Goal: Information Seeking & Learning: Learn about a topic

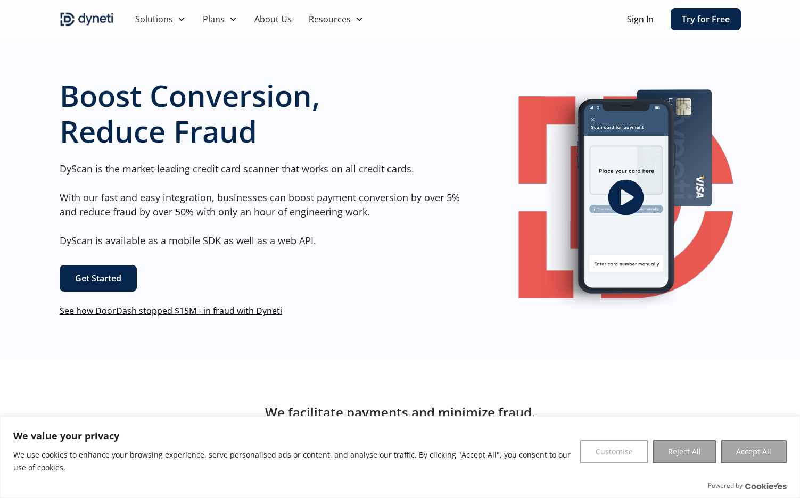
click at [118, 285] on link "Get Started" at bounding box center [98, 278] width 77 height 27
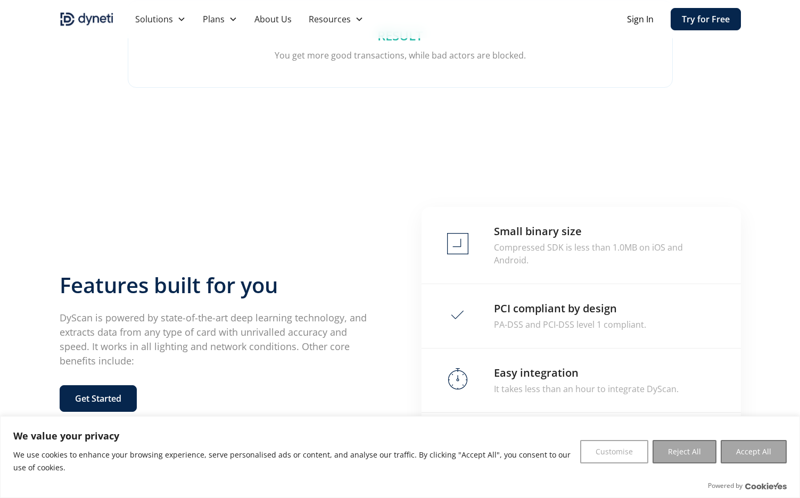
scroll to position [2068, 0]
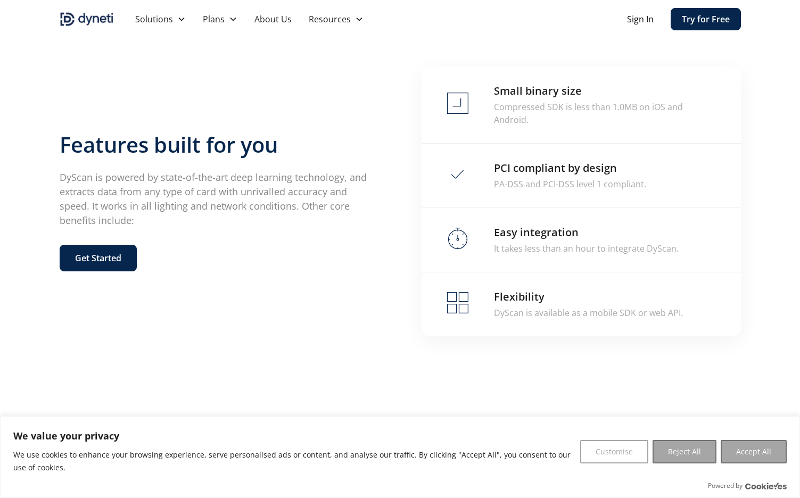
click at [123, 245] on link "Get Started" at bounding box center [98, 258] width 77 height 27
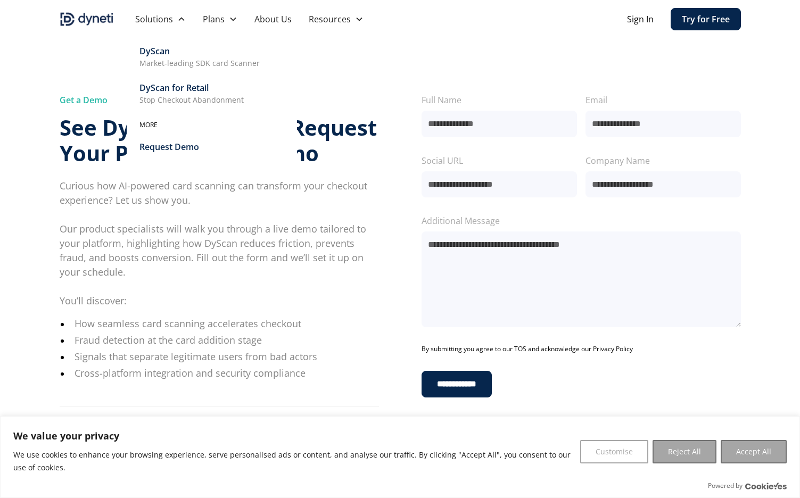
click at [163, 57] on p "Market-leading SDK card Scanner" at bounding box center [199, 62] width 120 height 11
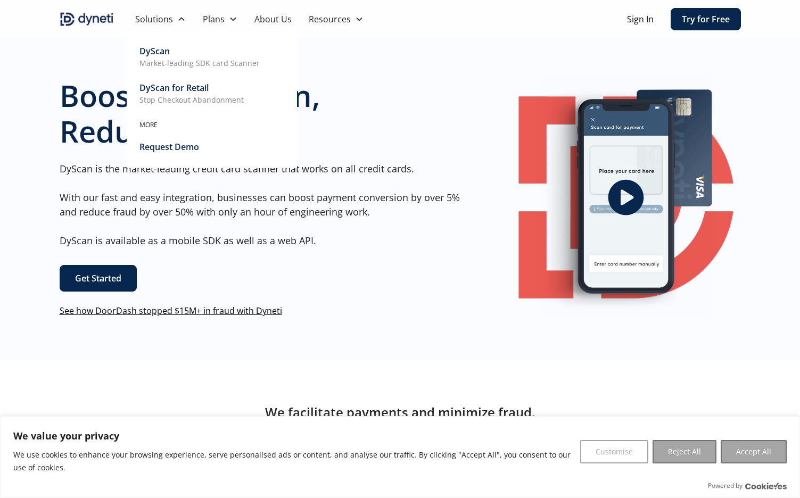
click at [180, 95] on p "Stop Checkout Abandonment" at bounding box center [191, 99] width 104 height 11
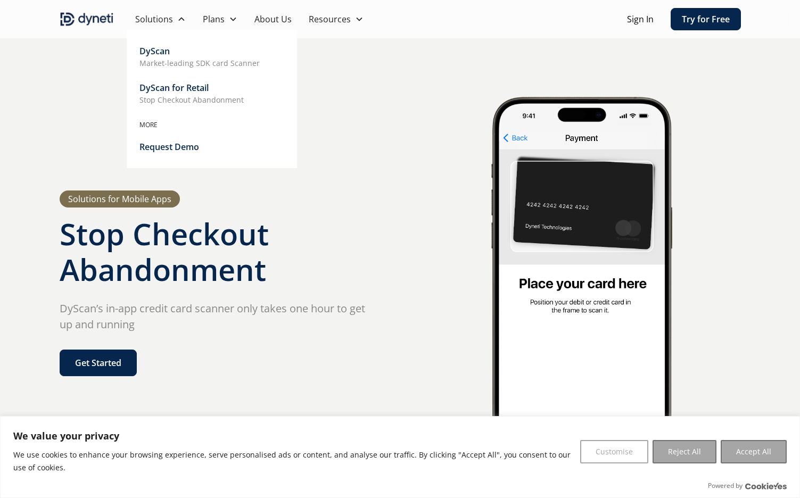
click at [180, 68] on p "Market-leading SDK card Scanner" at bounding box center [199, 62] width 120 height 11
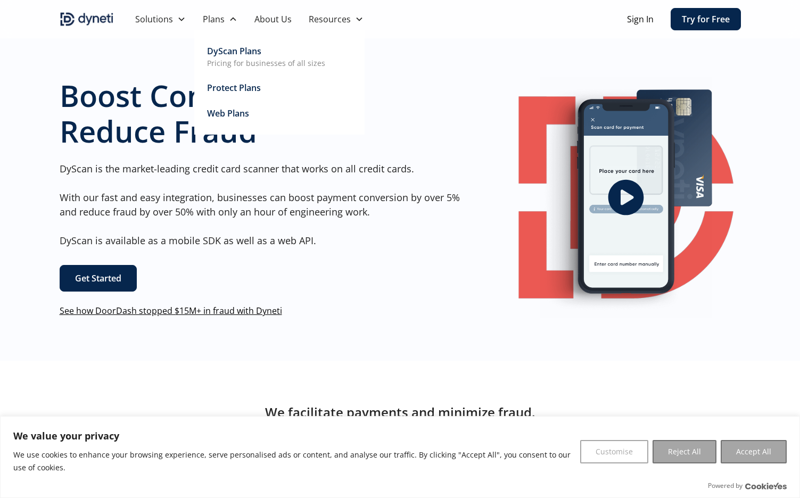
click at [229, 55] on div "DyScan Plans" at bounding box center [234, 51] width 54 height 13
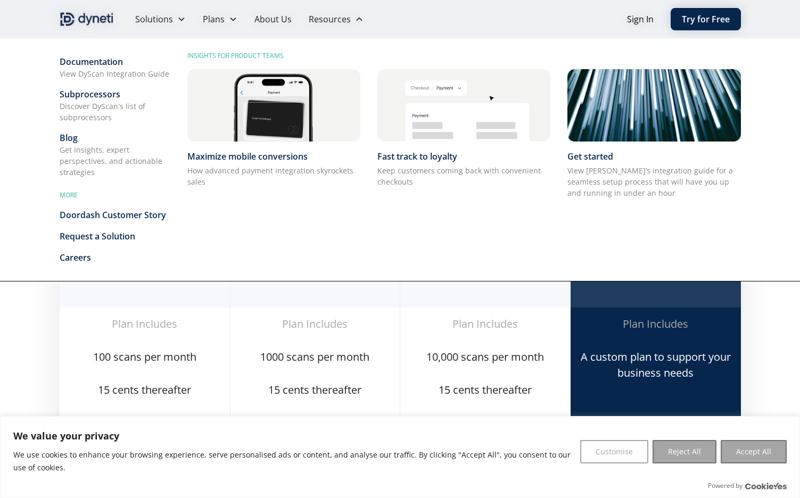
click at [94, 61] on div "Documentation" at bounding box center [115, 61] width 111 height 13
click at [123, 239] on div "Request a Solution" at bounding box center [115, 236] width 111 height 13
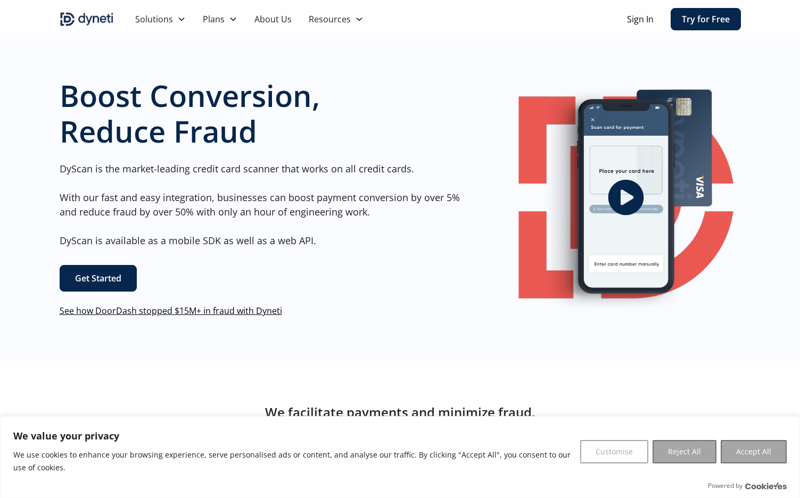
click at [645, 197] on icon "open lightbox" at bounding box center [625, 197] width 43 height 43
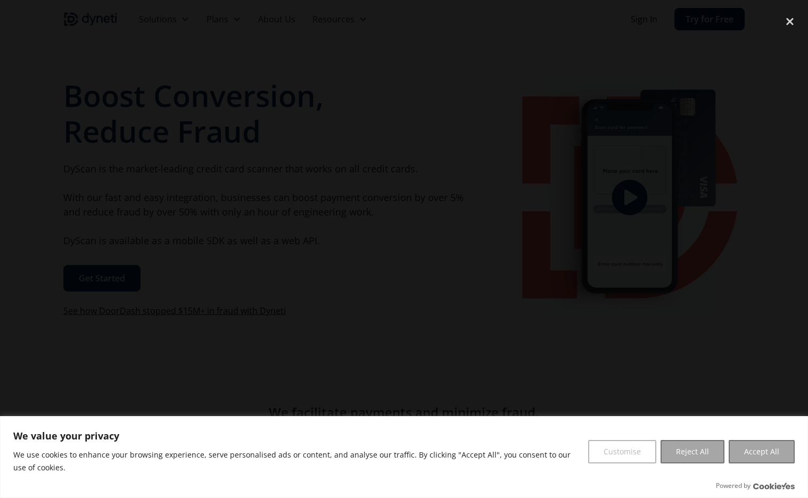
click at [642, 453] on button "Customise" at bounding box center [622, 451] width 68 height 23
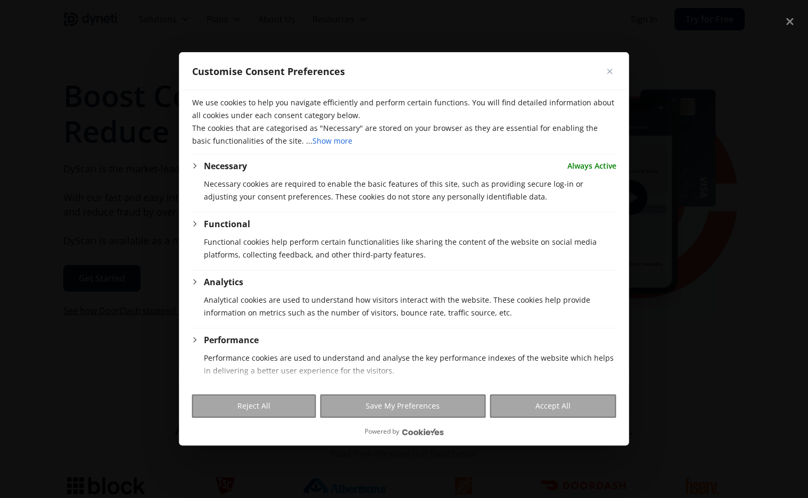
click at [611, 72] on img "Close" at bounding box center [609, 71] width 5 height 5
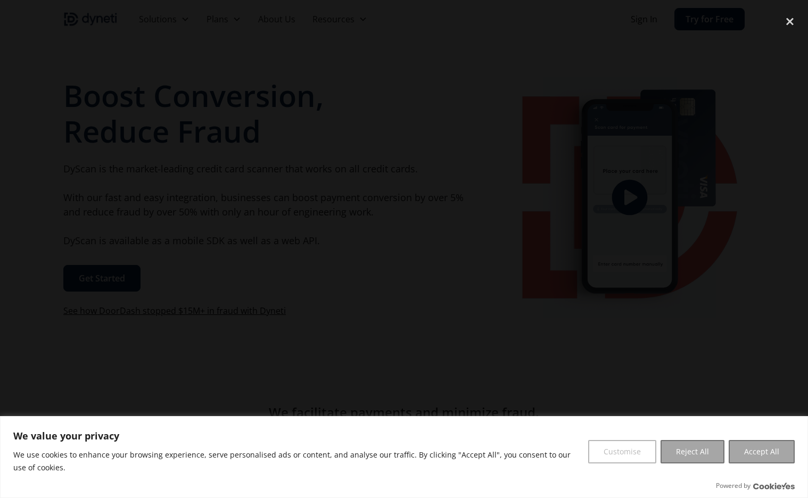
click at [630, 451] on button "Customise" at bounding box center [622, 451] width 68 height 23
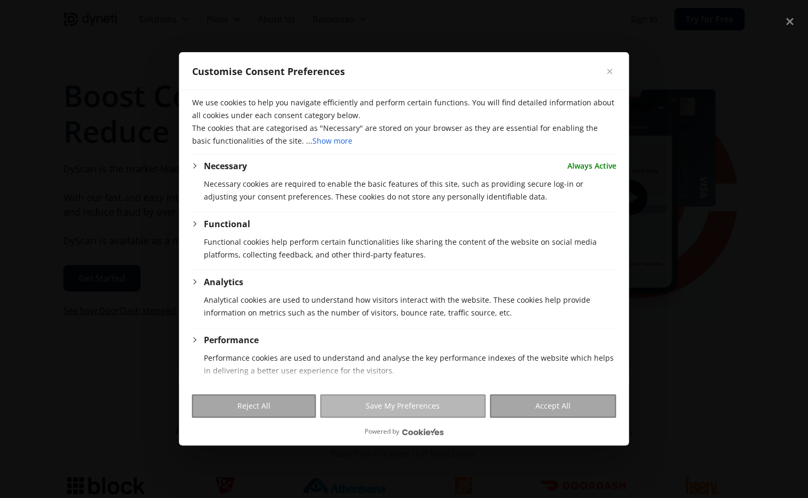
click at [437, 410] on button "Save My Preferences" at bounding box center [402, 406] width 165 height 23
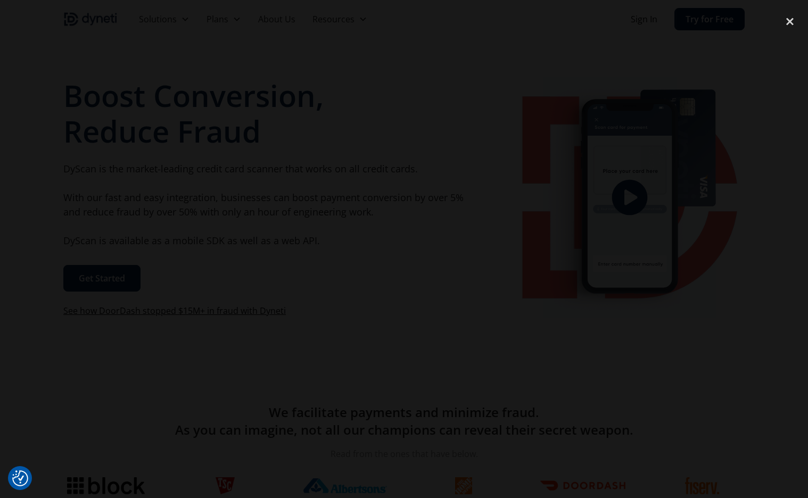
click at [752, 174] on div at bounding box center [404, 249] width 808 height 478
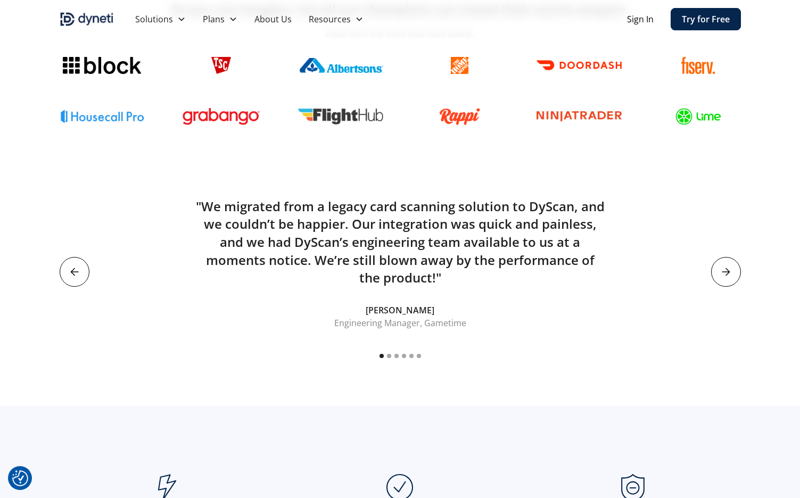
scroll to position [418, 0]
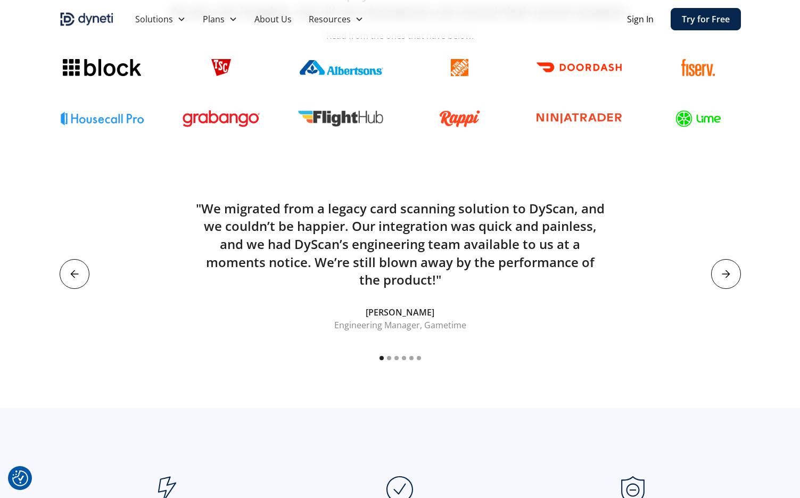
click at [734, 268] on div "next slide" at bounding box center [726, 274] width 30 height 30
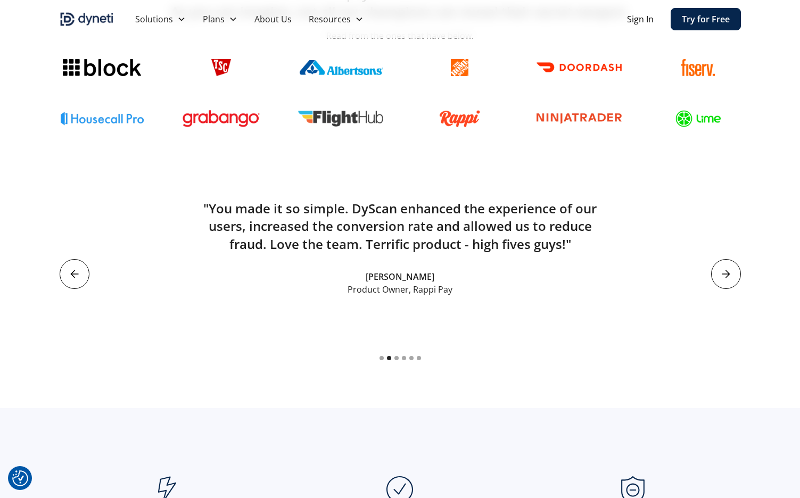
click at [731, 267] on div "next slide" at bounding box center [726, 274] width 30 height 30
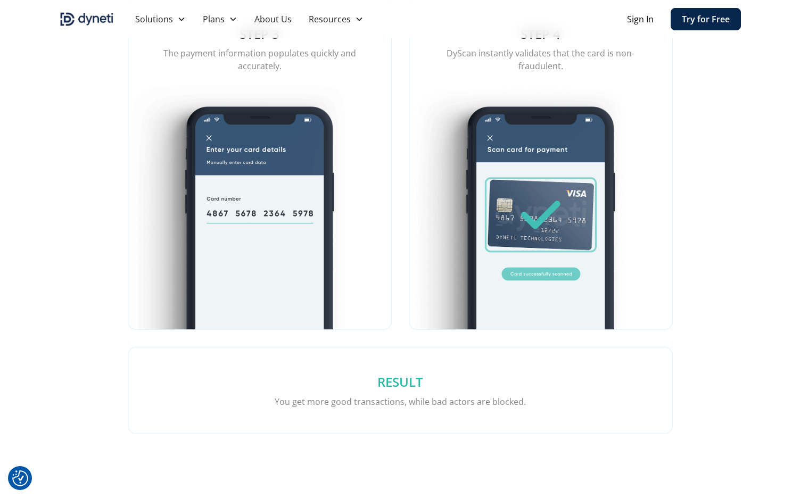
scroll to position [1787, 0]
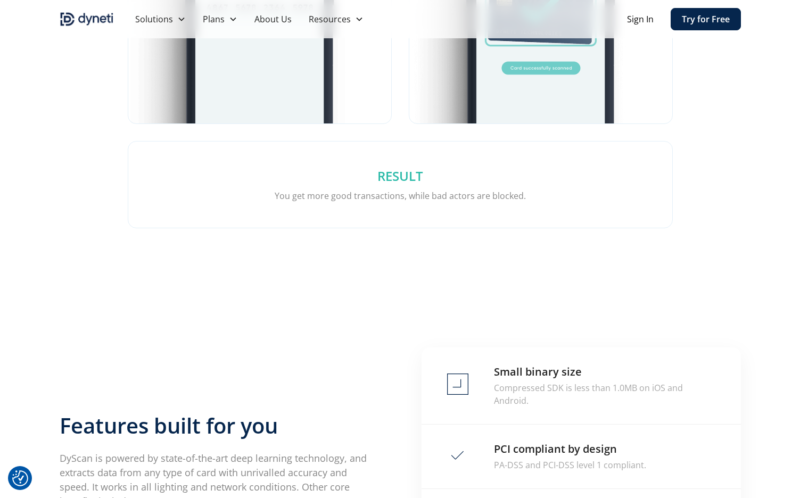
click at [392, 173] on h5 "RESULT" at bounding box center [400, 176] width 493 height 18
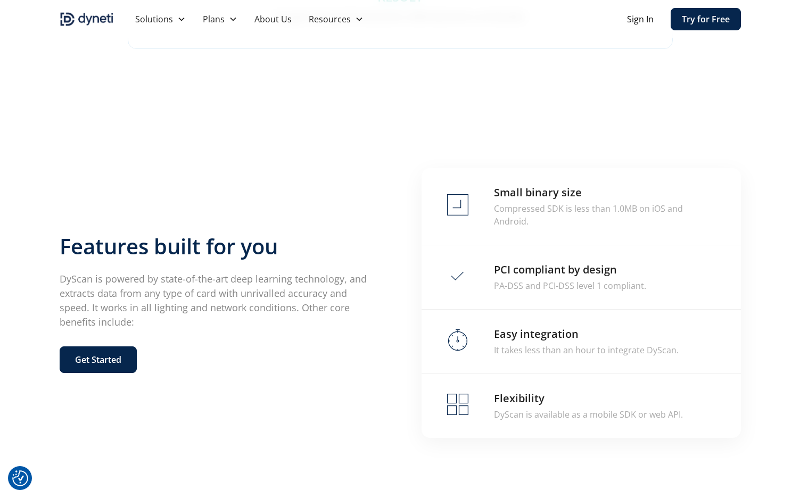
scroll to position [1991, 0]
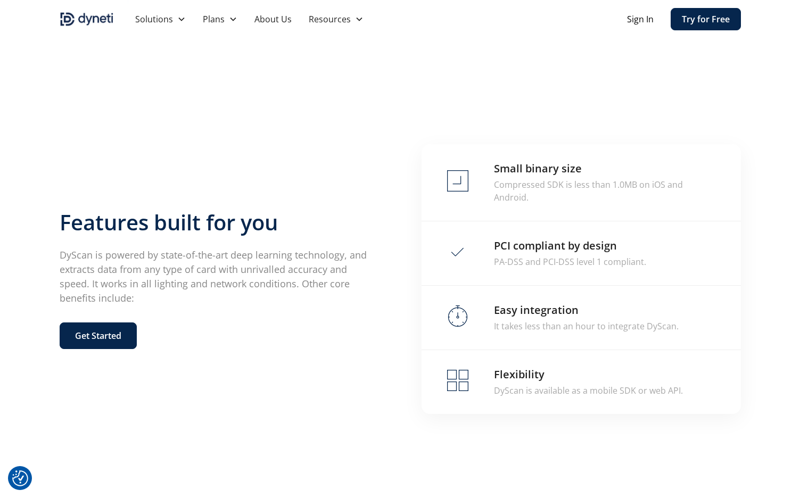
click at [115, 331] on link "Get Started" at bounding box center [98, 335] width 77 height 27
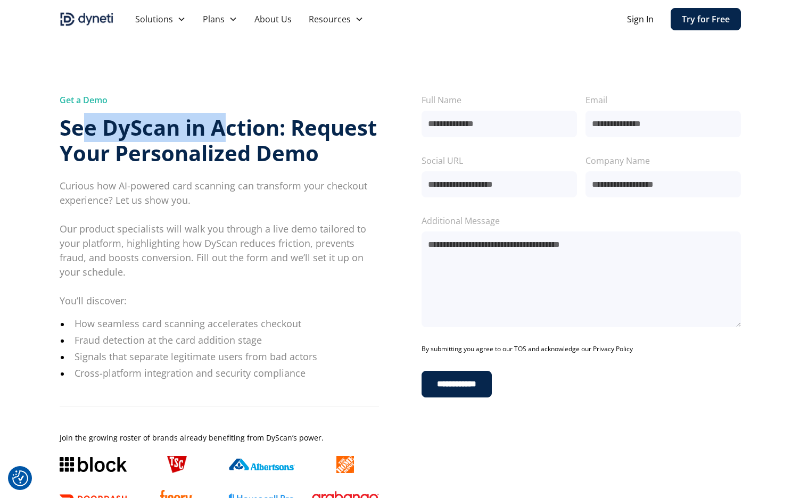
drag, startPoint x: 80, startPoint y: 120, endPoint x: 101, endPoint y: 92, distance: 34.3
click at [228, 130] on strong "See DyScan in Action: Request Your Personalized Demo" at bounding box center [218, 140] width 317 height 55
click at [83, 106] on div "Get a Demo" at bounding box center [219, 100] width 319 height 13
click at [84, 101] on div "Get a Demo" at bounding box center [219, 100] width 319 height 13
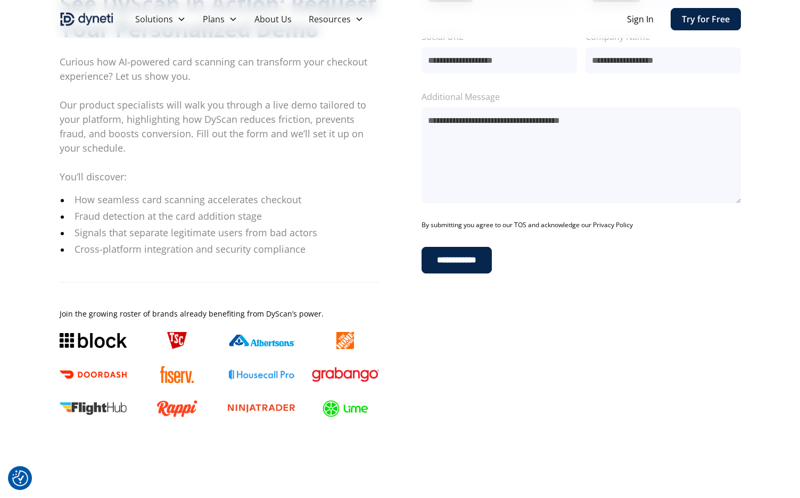
scroll to position [190, 0]
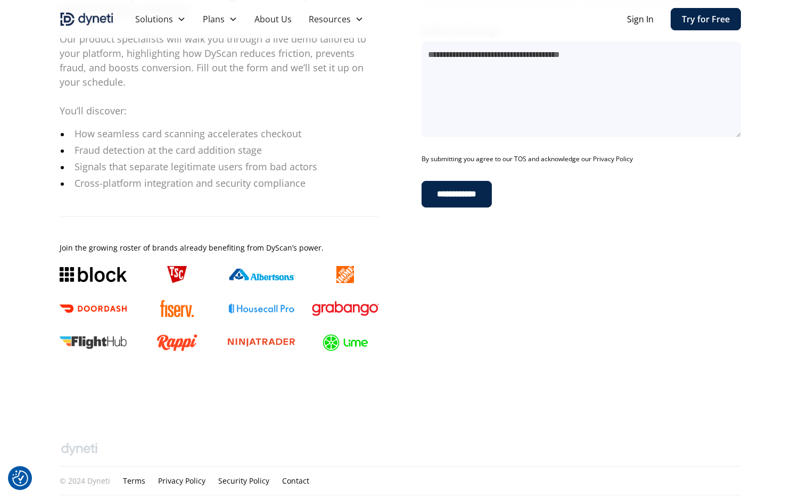
drag, startPoint x: 87, startPoint y: 286, endPoint x: 365, endPoint y: 378, distance: 292.5
click at [350, 386] on div "**********" at bounding box center [400, 129] width 681 height 571
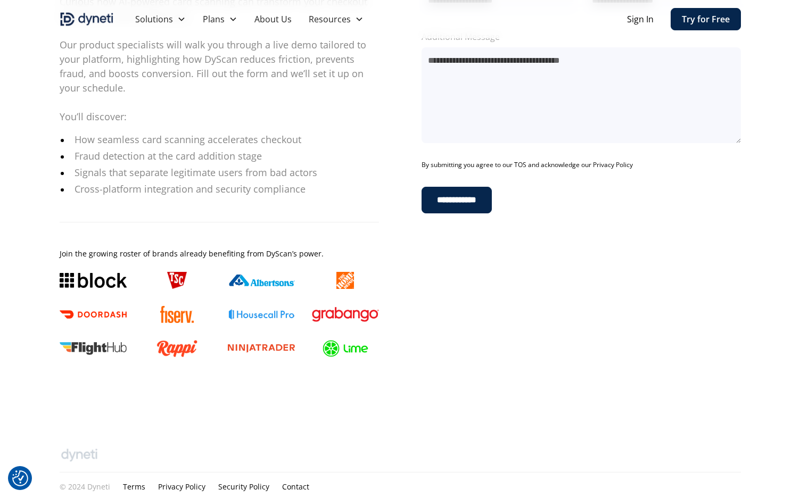
scroll to position [0, 0]
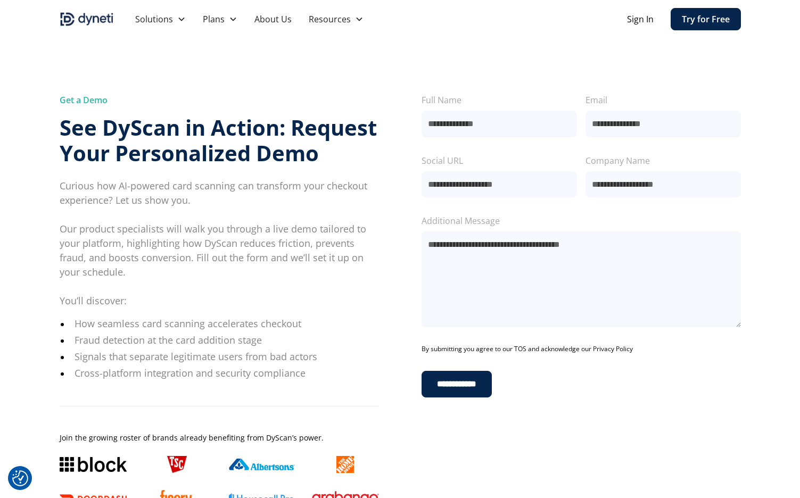
click at [618, 19] on nav "Solutions DyScan Market-leading SDK card Scanner DyScan for Retail Stop Checkou…" at bounding box center [434, 19] width 614 height 38
click at [652, 22] on link "Sign In" at bounding box center [640, 19] width 27 height 13
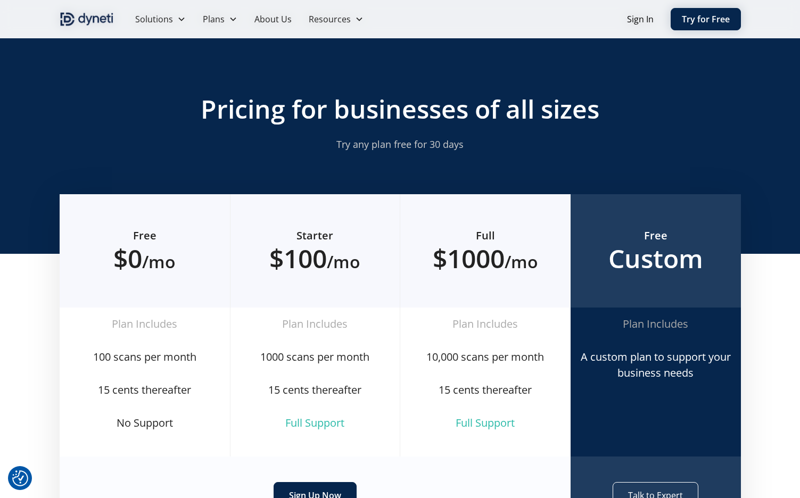
scroll to position [452, 0]
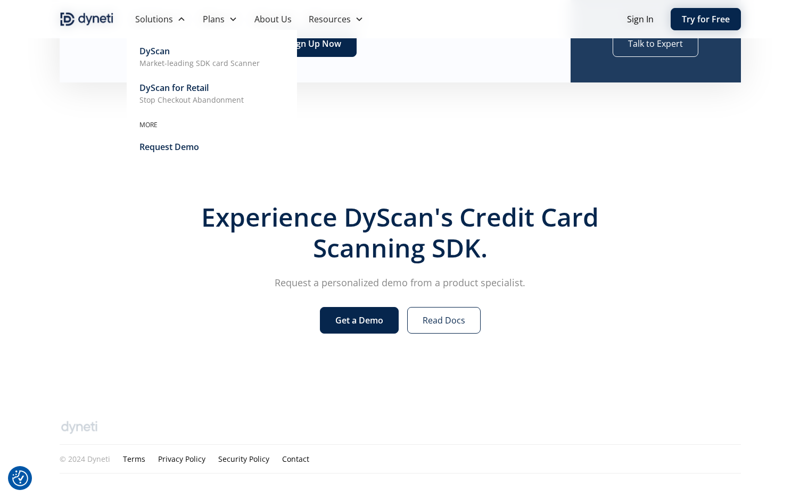
click at [148, 84] on div "DyScan for Retail" at bounding box center [173, 87] width 69 height 13
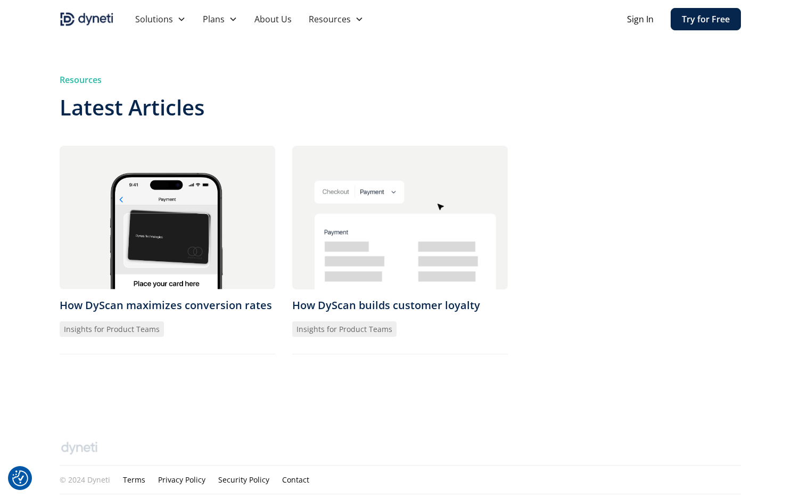
scroll to position [1815, 0]
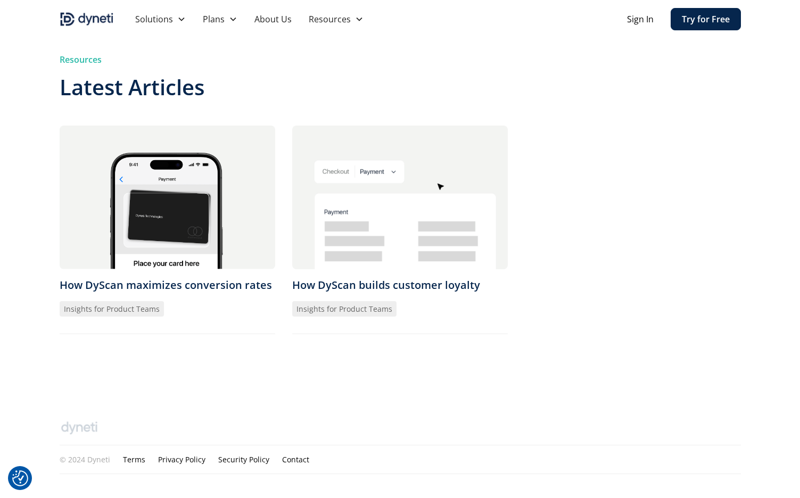
click at [119, 213] on img at bounding box center [167, 198] width 215 height 144
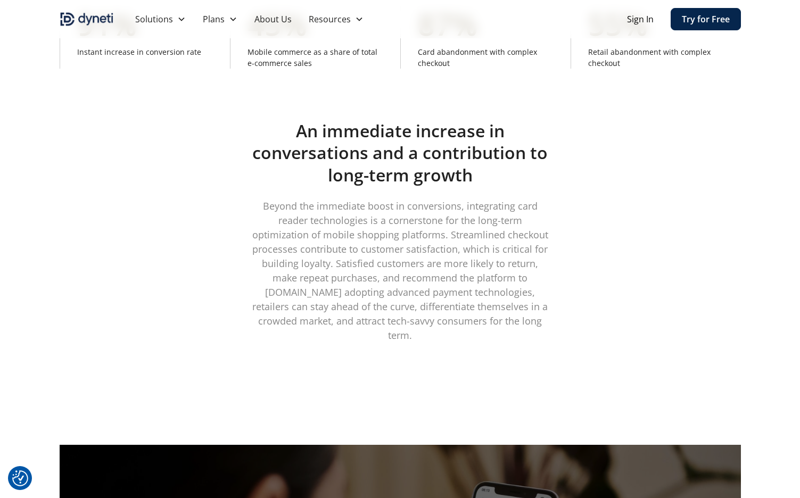
scroll to position [2498, 0]
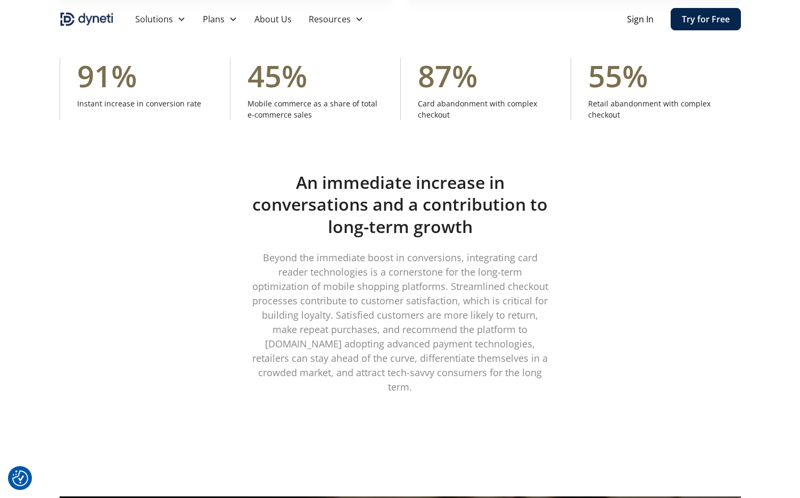
drag, startPoint x: 129, startPoint y: 82, endPoint x: 195, endPoint y: 86, distance: 65.5
click at [129, 82] on h1 "91%" at bounding box center [139, 76] width 124 height 36
click at [438, 86] on h1 "87%" at bounding box center [486, 76] width 136 height 36
click at [670, 98] on p "Retail abandonment with complex checkout" at bounding box center [656, 109] width 136 height 22
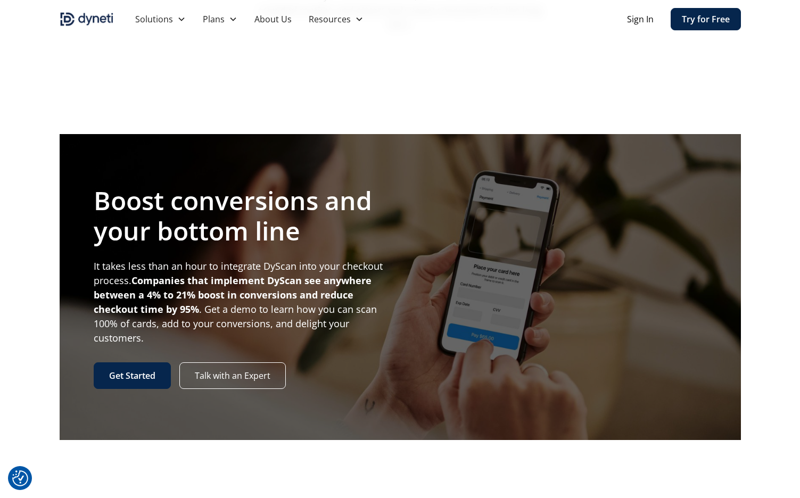
scroll to position [2945, 0]
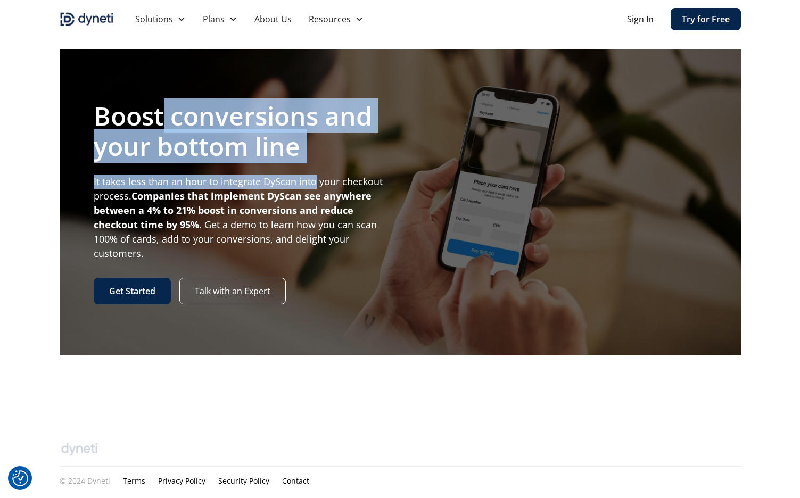
drag, startPoint x: 280, startPoint y: 109, endPoint x: 312, endPoint y: 169, distance: 68.3
click at [315, 163] on div "Boost conversions and your bottom line It takes less than an hour to integrate …" at bounding box center [243, 181] width 298 height 160
click at [141, 278] on link "Get Started" at bounding box center [132, 291] width 77 height 27
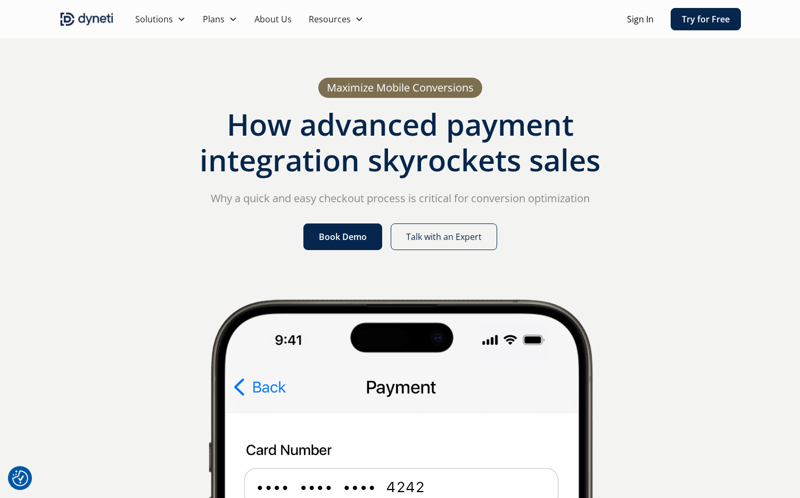
scroll to position [0, 0]
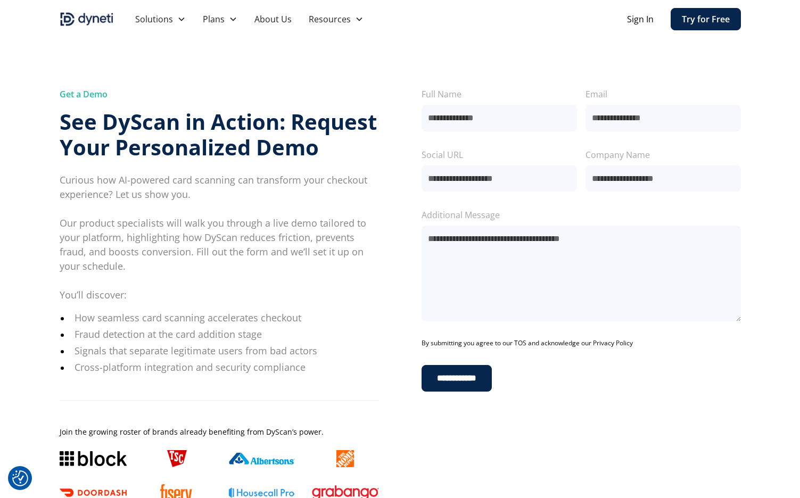
scroll to position [213, 0]
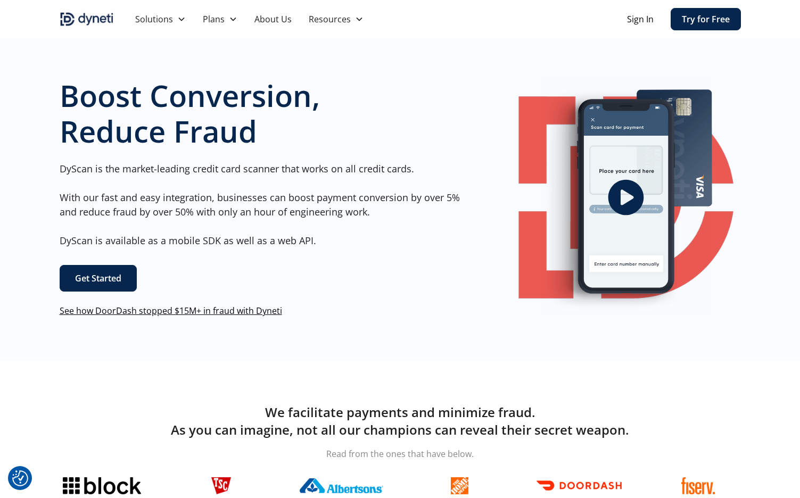
click at [99, 310] on link "See how DoorDash stopped $15M+ in fraud with Dyneti" at bounding box center [171, 311] width 222 height 12
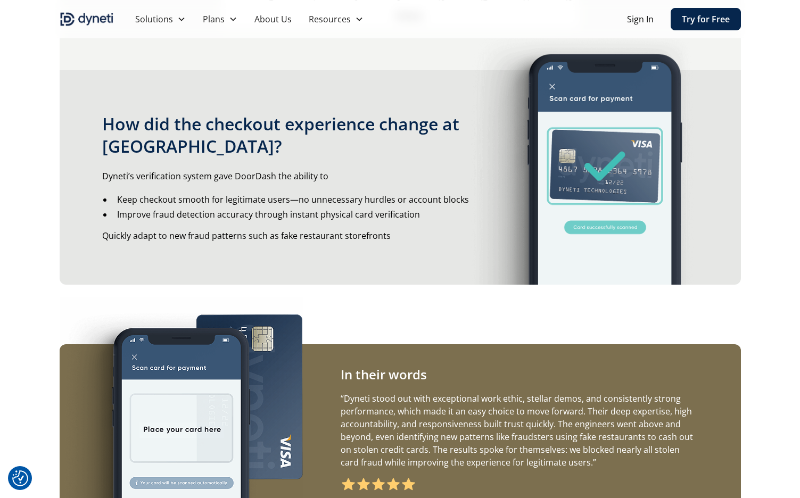
scroll to position [1311, 0]
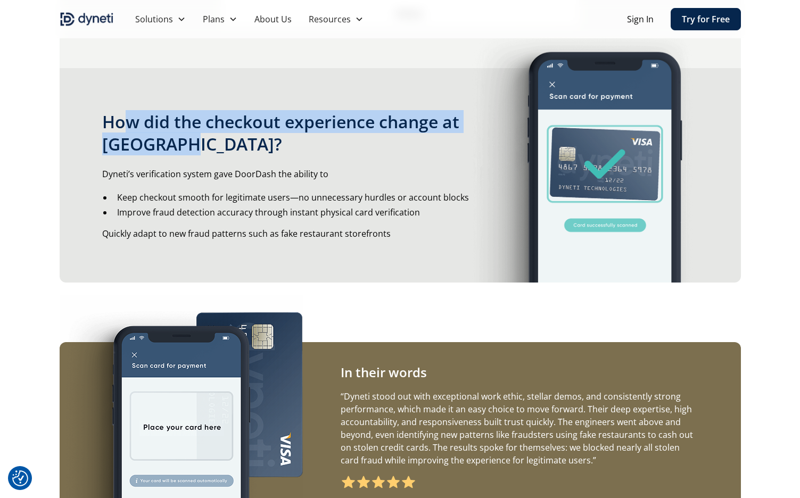
drag, startPoint x: 132, startPoint y: 113, endPoint x: 251, endPoint y: 145, distance: 123.4
click at [251, 144] on h3 "How did the checkout experience change at Doordash?" at bounding box center [298, 133] width 392 height 44
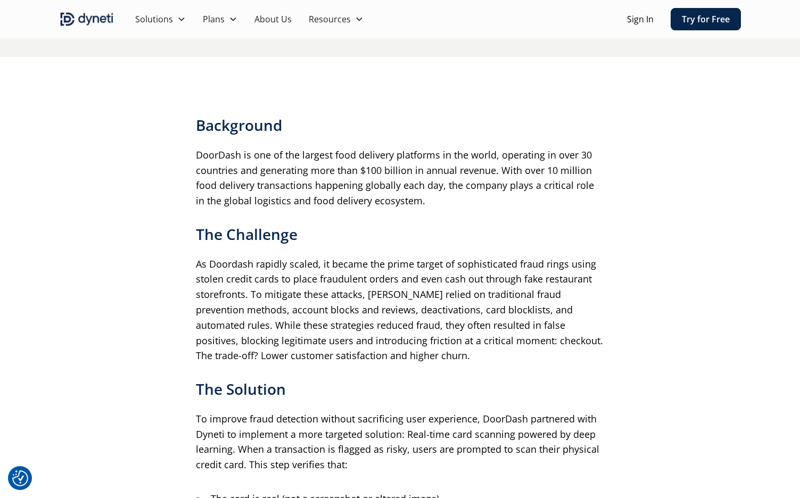
scroll to position [0, 0]
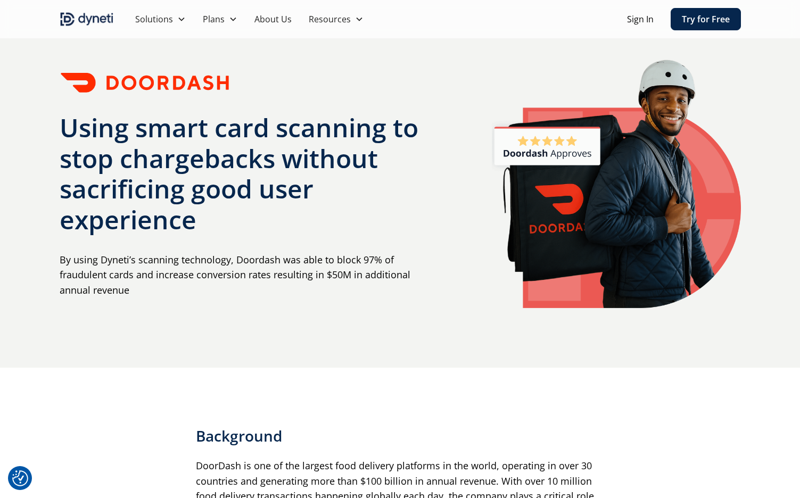
click at [643, 16] on link "Sign In" at bounding box center [640, 19] width 27 height 13
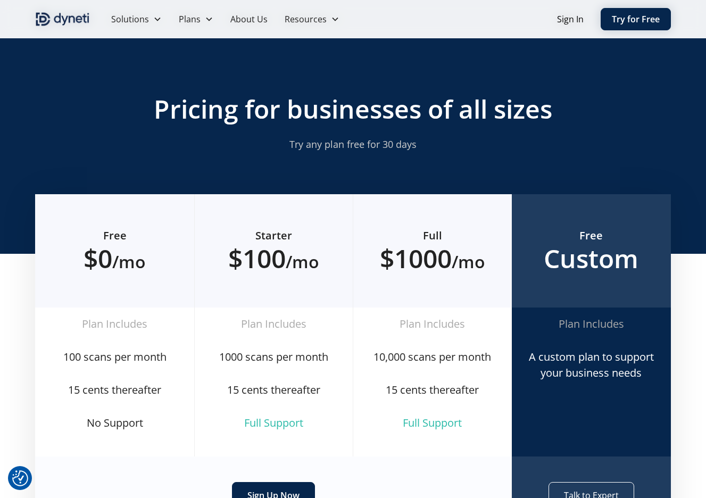
scroll to position [365, 0]
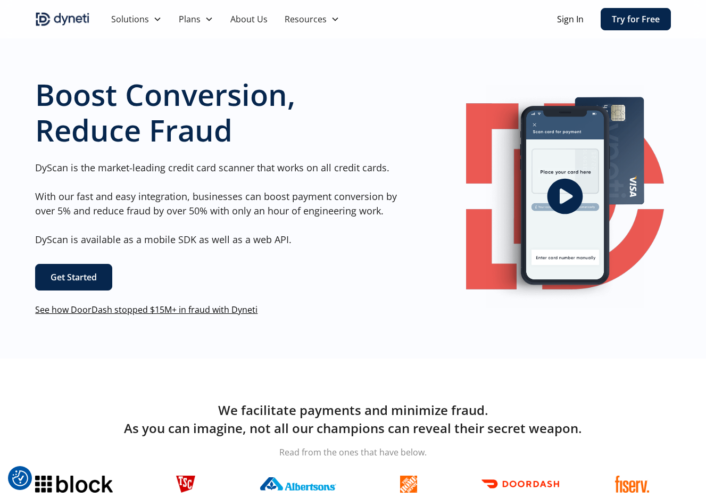
click at [553, 188] on icon "open lightbox" at bounding box center [565, 197] width 36 height 36
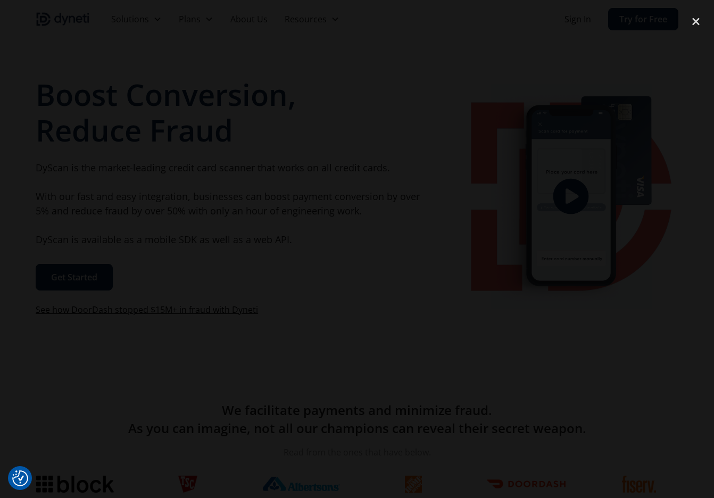
click at [201, 72] on div at bounding box center [357, 249] width 714 height 478
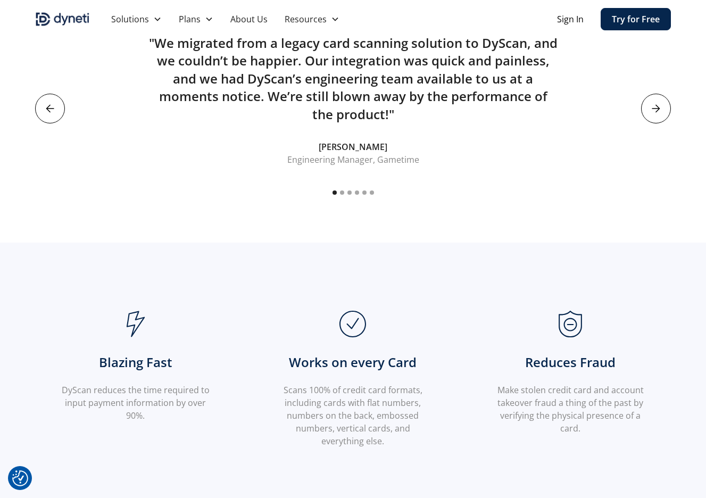
scroll to position [214, 0]
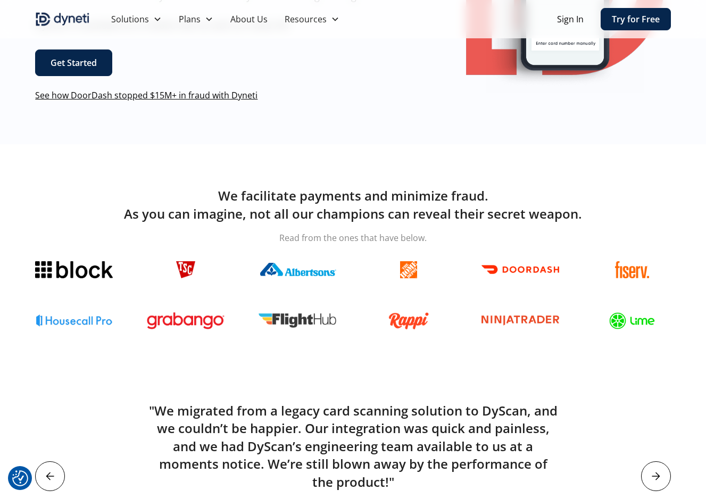
click at [653, 472] on icon "next slide" at bounding box center [656, 476] width 9 height 9
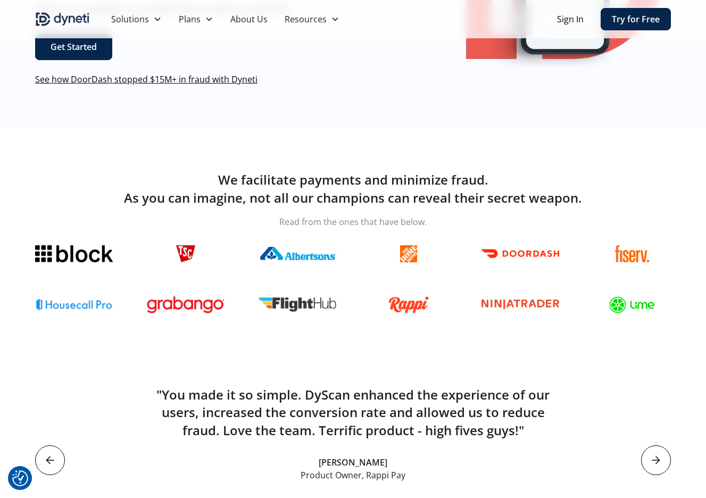
scroll to position [318, 0]
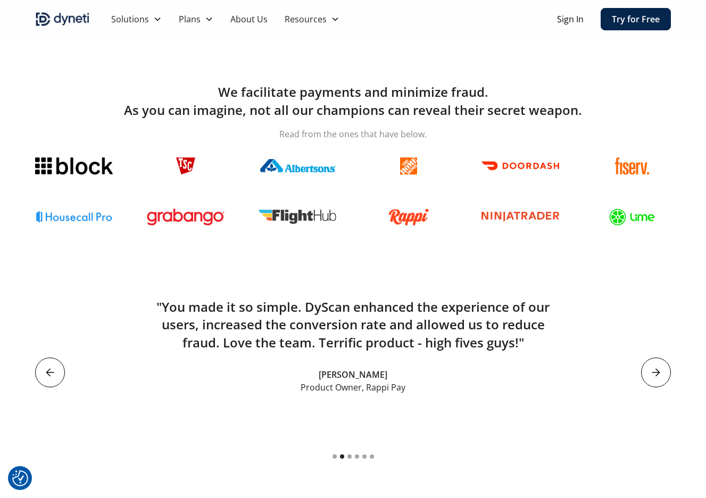
click at [659, 375] on div "next slide" at bounding box center [656, 372] width 30 height 30
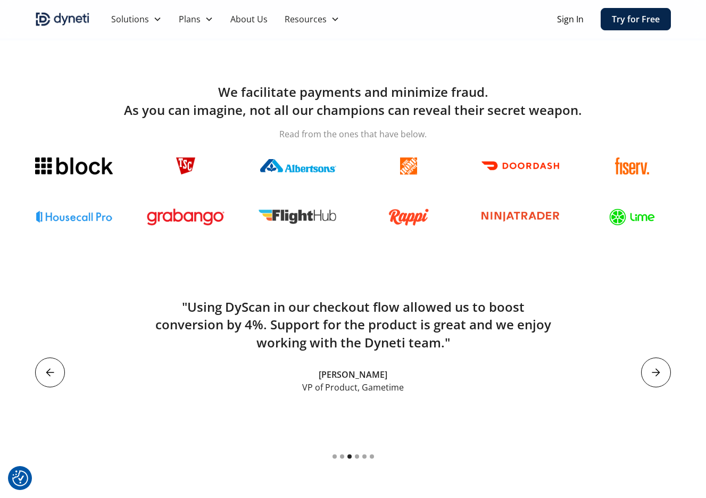
click at [659, 375] on icon "next slide" at bounding box center [656, 372] width 9 height 9
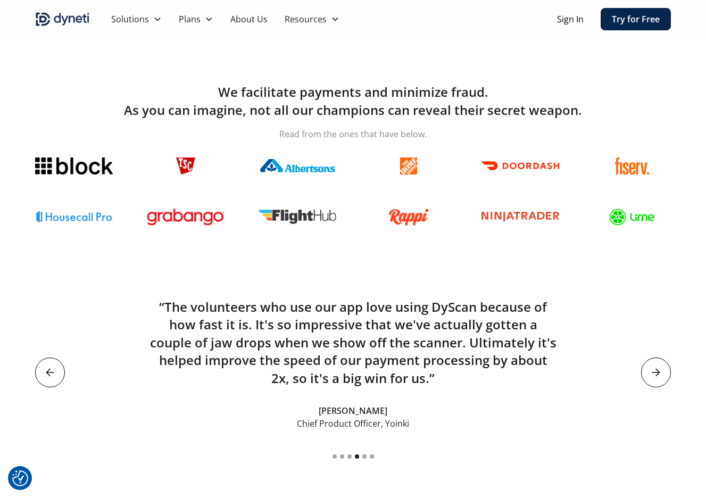
click at [659, 375] on icon "next slide" at bounding box center [656, 372] width 9 height 9
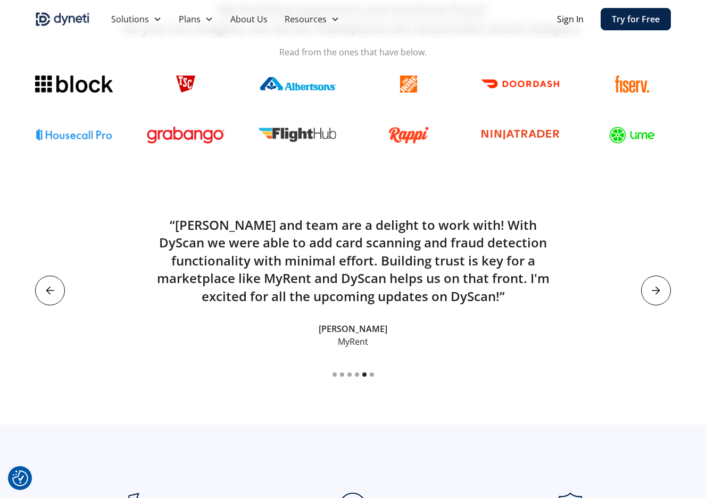
scroll to position [556, 0]
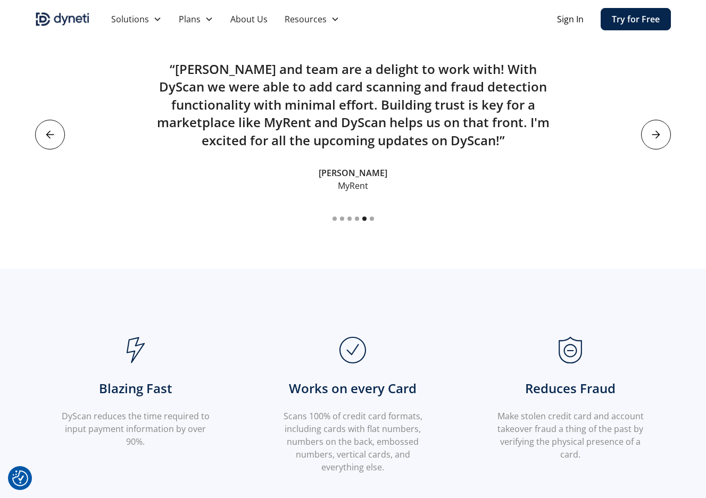
click at [657, 136] on icon "next slide" at bounding box center [656, 134] width 9 height 9
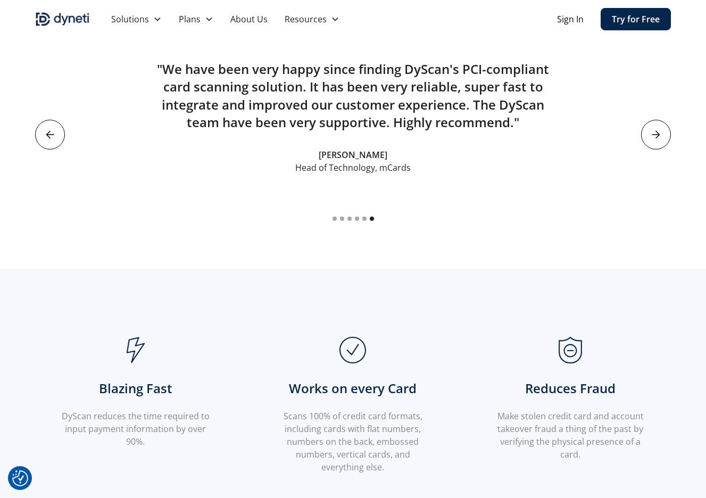
click at [657, 136] on icon "next slide" at bounding box center [656, 134] width 9 height 9
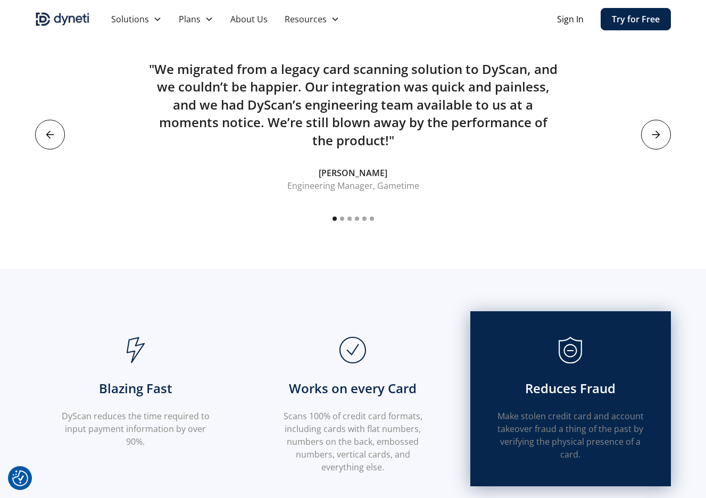
click at [598, 350] on div at bounding box center [570, 352] width 149 height 30
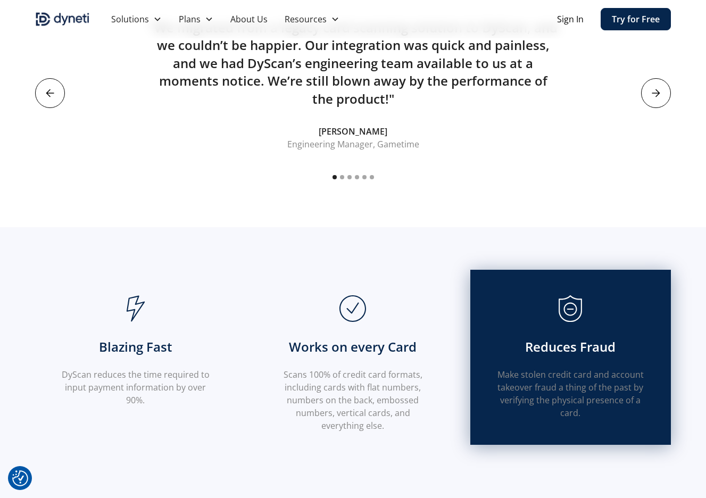
scroll to position [661, 0]
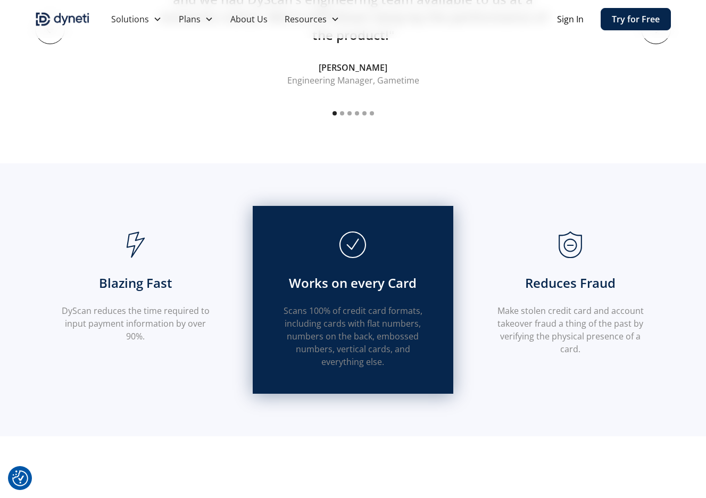
click at [379, 309] on p "Scans 100% of credit card formats, including cards with flat numbers, numbers o…" at bounding box center [352, 336] width 149 height 64
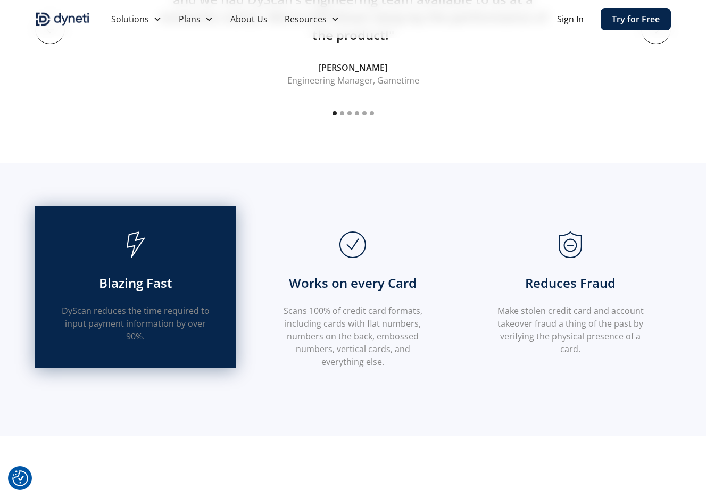
click at [143, 301] on div "Blazing Fast DyScan reduces the time required to input payment information by o…" at bounding box center [135, 287] width 201 height 163
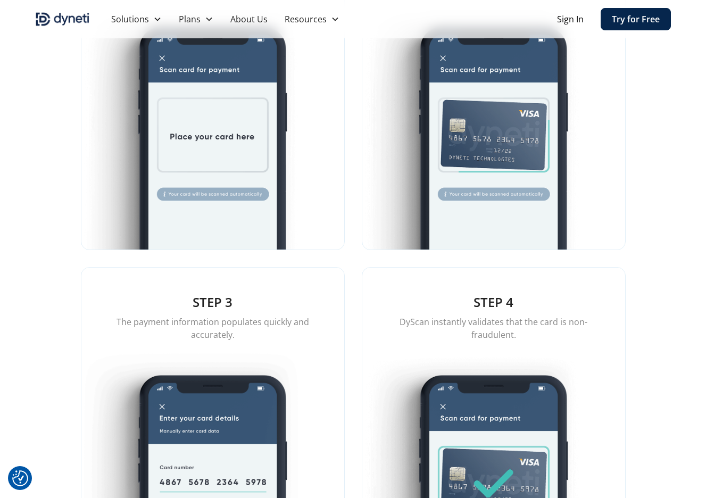
scroll to position [944, 0]
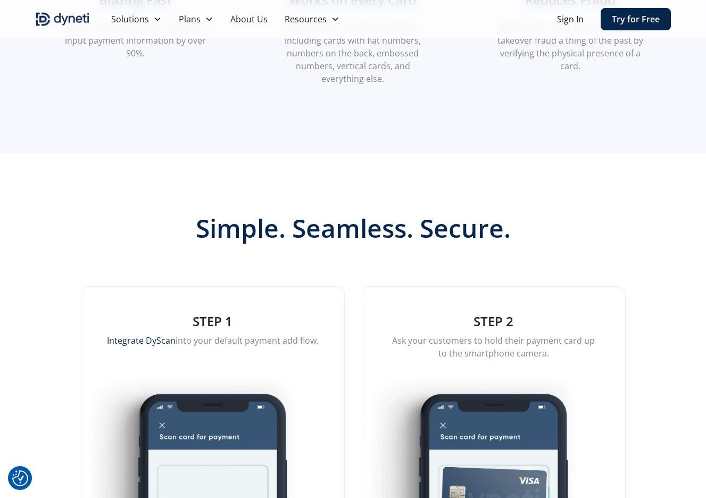
click at [325, 295] on div "STEP 1 Integrate DyScan into your default payment add flow." at bounding box center [212, 323] width 263 height 73
click at [519, 337] on p "Ask your customers to hold their payment card up to the smartphone camera." at bounding box center [494, 347] width 212 height 26
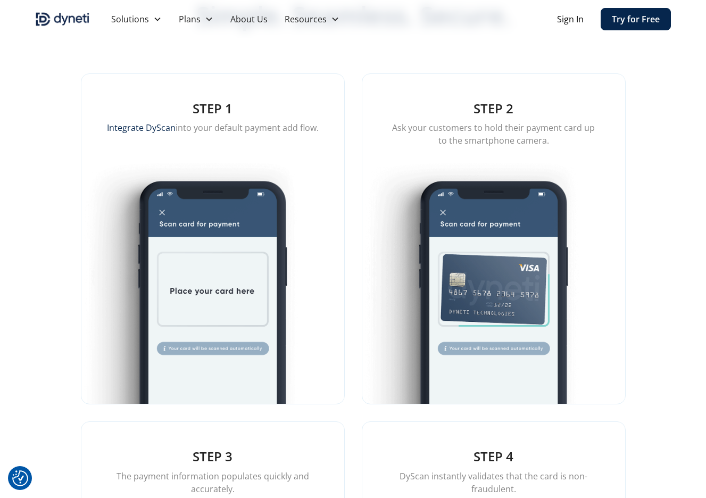
click at [481, 358] on img at bounding box center [493, 275] width 263 height 257
click at [248, 300] on img at bounding box center [212, 275] width 263 height 257
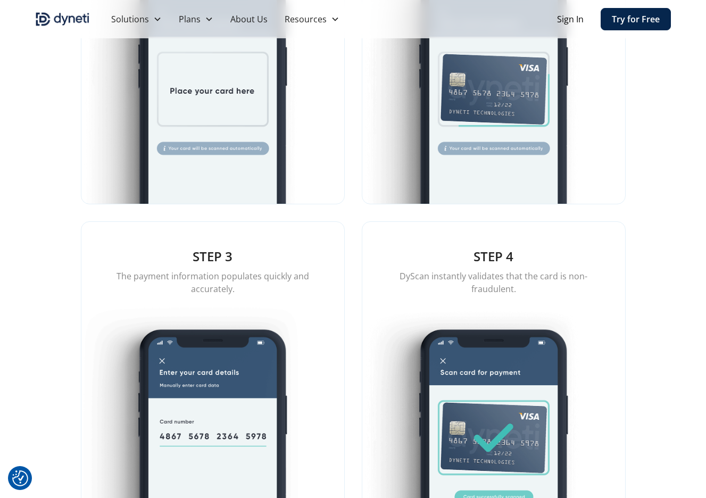
scroll to position [1466, 0]
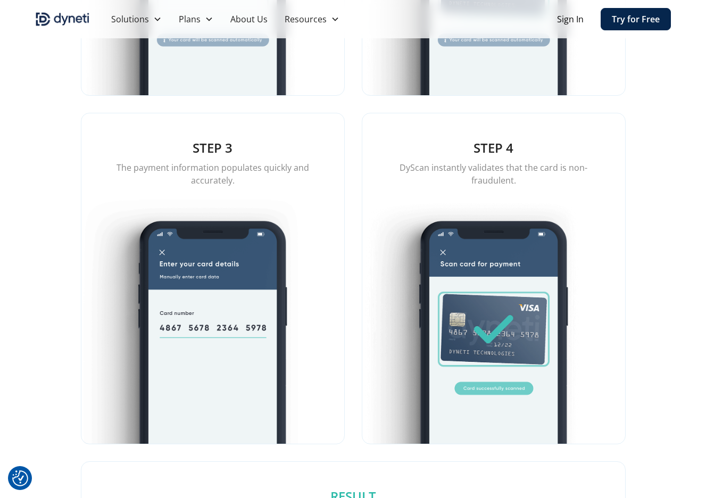
drag, startPoint x: 213, startPoint y: 267, endPoint x: 374, endPoint y: 295, distance: 163.6
click at [215, 267] on img at bounding box center [212, 315] width 263 height 257
click at [446, 297] on img at bounding box center [493, 315] width 263 height 257
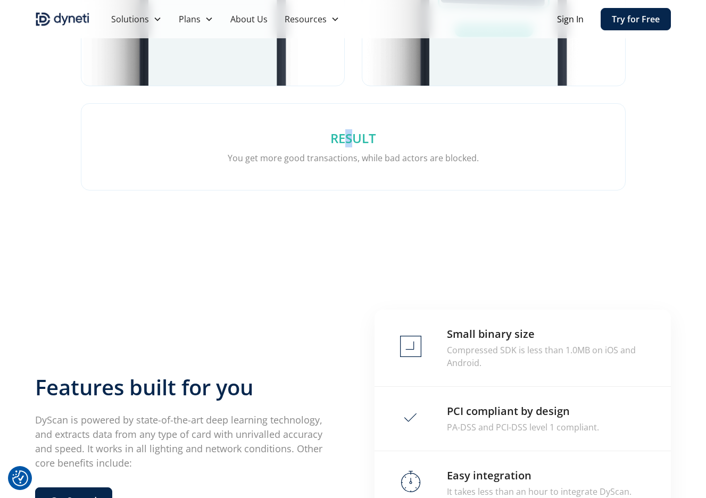
click at [350, 130] on h5 "RESULT" at bounding box center [353, 138] width 493 height 18
drag, startPoint x: 294, startPoint y: 163, endPoint x: 430, endPoint y: 163, distance: 136.7
click at [430, 163] on div "RESULT You get more good transactions, while bad actors are blocked." at bounding box center [353, 147] width 544 height 86
click at [459, 344] on div "Compressed SDK is less than 1.0MB on iOS and Android." at bounding box center [546, 357] width 198 height 26
drag, startPoint x: 422, startPoint y: 344, endPoint x: 437, endPoint y: 390, distance: 48.6
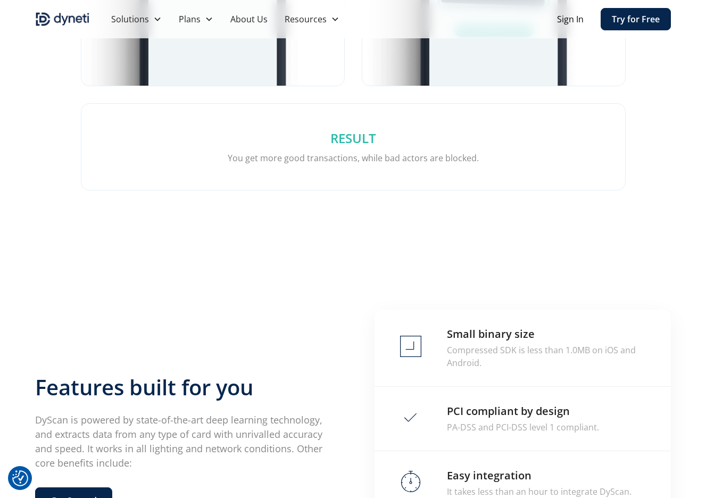
click at [423, 345] on div "Small binary size Compressed SDK is less than 1.0MB on iOS and Android." at bounding box center [523, 348] width 296 height 77
click at [470, 433] on div "PCI compliant by design PA-DSS and PCI-DSS level 1 compliant." at bounding box center [500, 419] width 250 height 64
click at [406, 491] on div at bounding box center [410, 483] width 21 height 24
drag, startPoint x: 145, startPoint y: 431, endPoint x: 168, endPoint y: 405, distance: 34.7
click at [146, 430] on p "DyScan is powered by state-of-the-art deep learning technology, and extracts da…" at bounding box center [183, 441] width 296 height 57
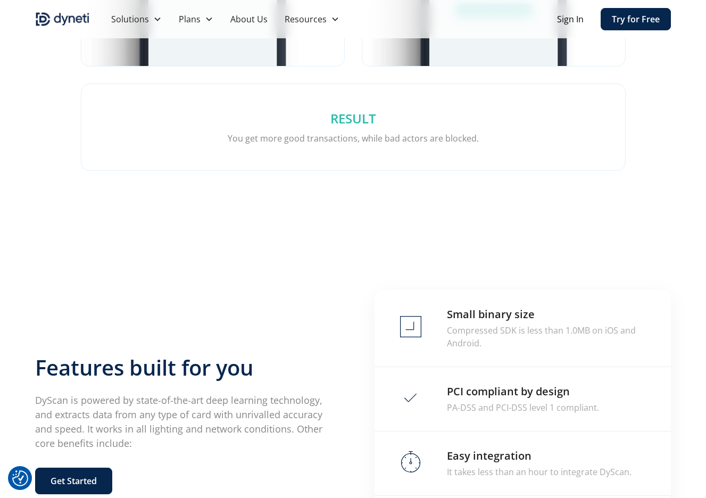
scroll to position [1972, 0]
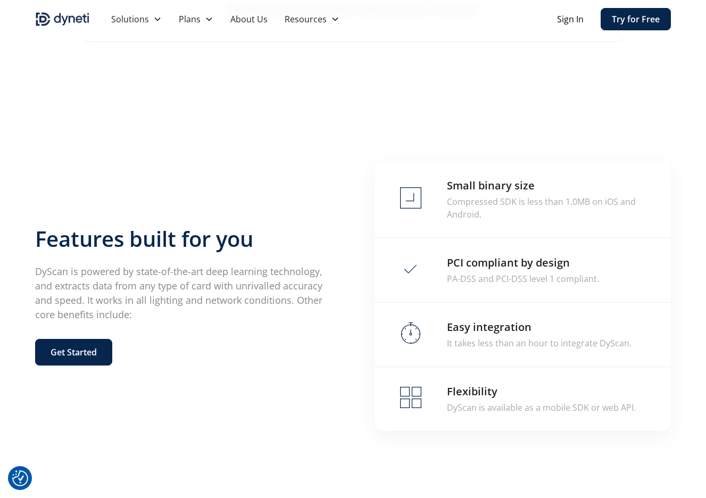
click at [273, 247] on h3 "Features built for you" at bounding box center [183, 239] width 296 height 26
drag, startPoint x: 514, startPoint y: 335, endPoint x: 512, endPoint y: 376, distance: 41.0
click at [513, 370] on div "Small binary size Compressed SDK is less than 1.0MB on iOS and Android. PCI com…" at bounding box center [523, 296] width 296 height 270
click at [458, 419] on div "Flexibility DyScan is available as a mobile SDK or web API." at bounding box center [518, 399] width 287 height 64
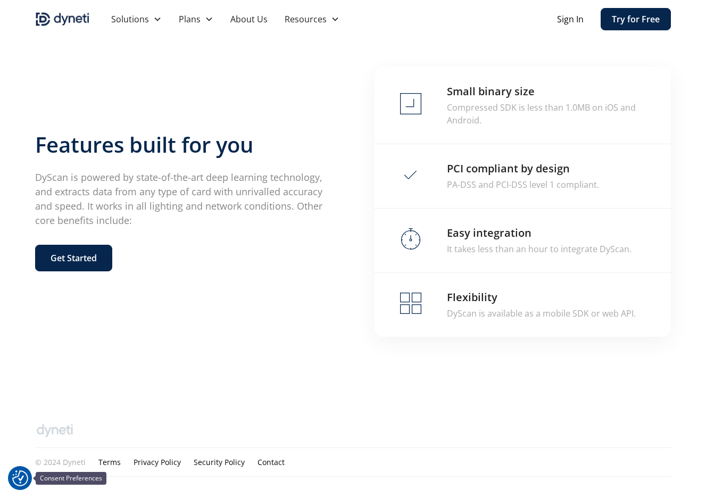
click at [16, 480] on img "Consent Preferences" at bounding box center [20, 478] width 16 height 16
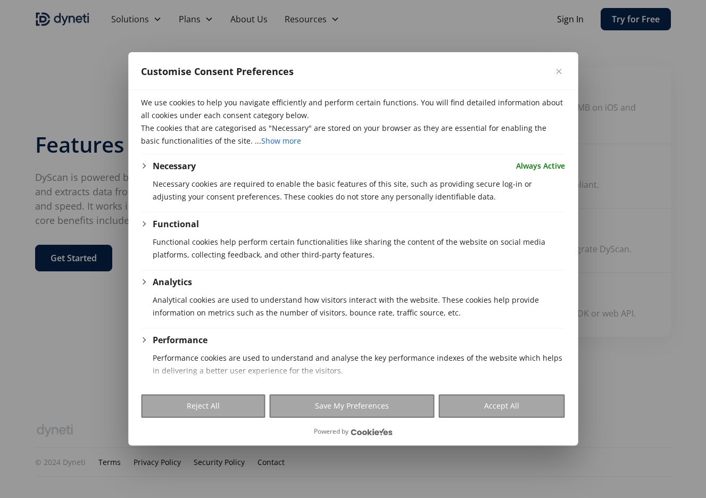
drag, startPoint x: 515, startPoint y: 402, endPoint x: 509, endPoint y: 404, distance: 6.2
click at [518, 402] on button "Accept All" at bounding box center [502, 406] width 126 height 23
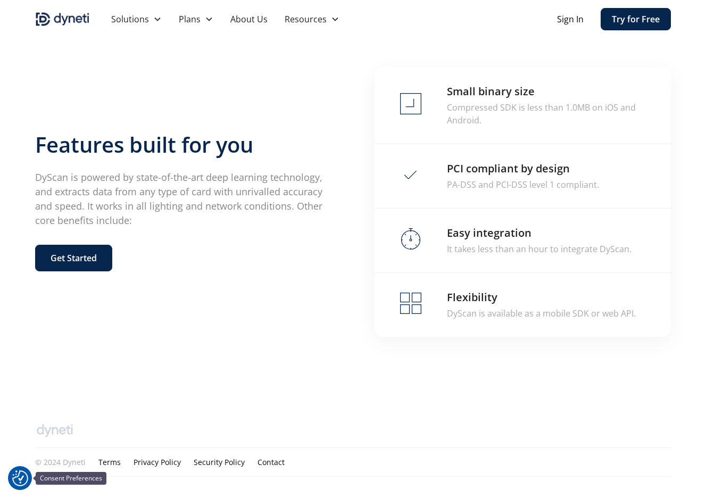
click at [26, 472] on img "Consent Preferences" at bounding box center [20, 478] width 16 height 16
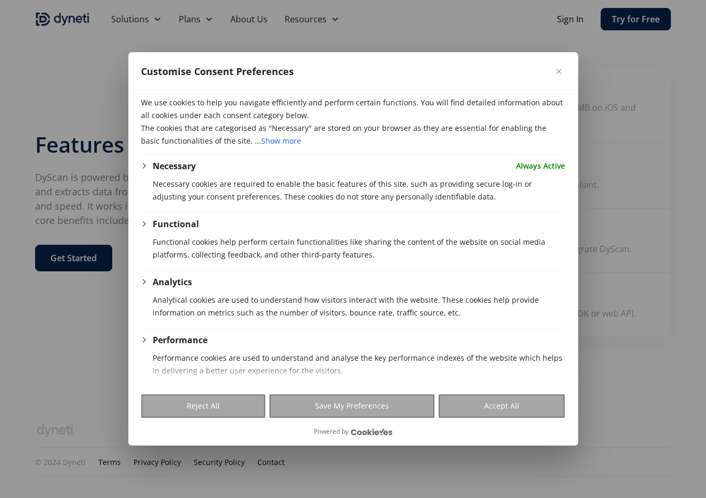
scroll to position [67, 0]
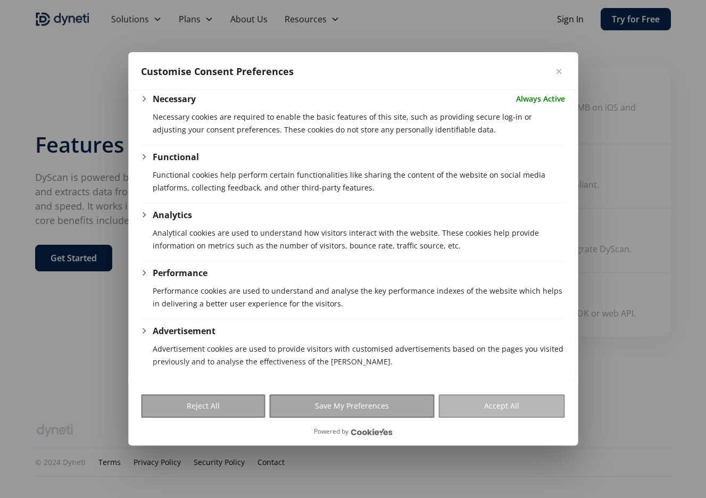
click at [476, 410] on button "Accept All" at bounding box center [502, 406] width 126 height 23
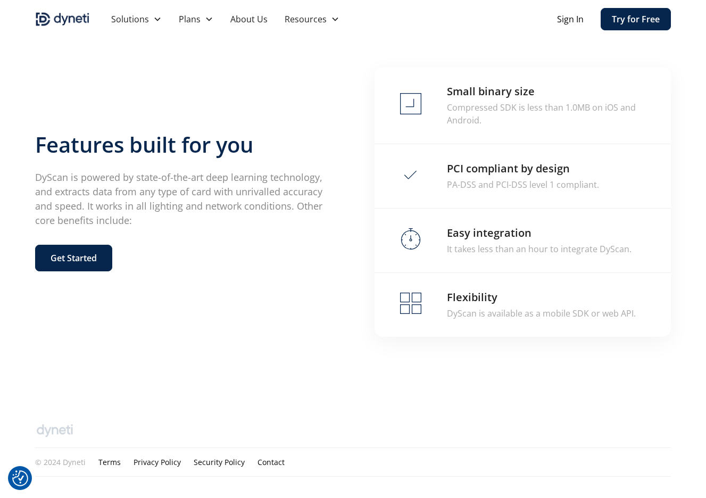
click at [482, 307] on div "DyScan is available as a mobile SDK or web API." at bounding box center [541, 313] width 189 height 13
click at [506, 226] on h6 "Easy integration" at bounding box center [489, 233] width 85 height 15
click at [515, 185] on div "PA-DSS and PCI-DSS level 1 compliant." at bounding box center [523, 184] width 152 height 13
click at [546, 123] on div "Small binary size Compressed SDK is less than 1.0MB on iOS and Android." at bounding box center [523, 105] width 296 height 77
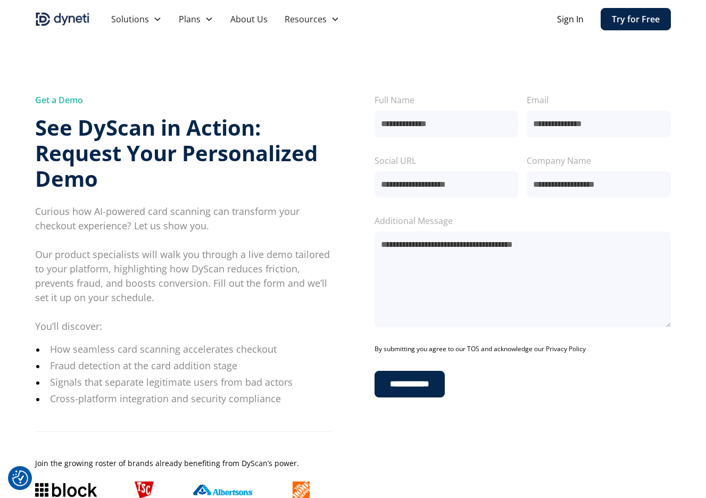
scroll to position [238, 0]
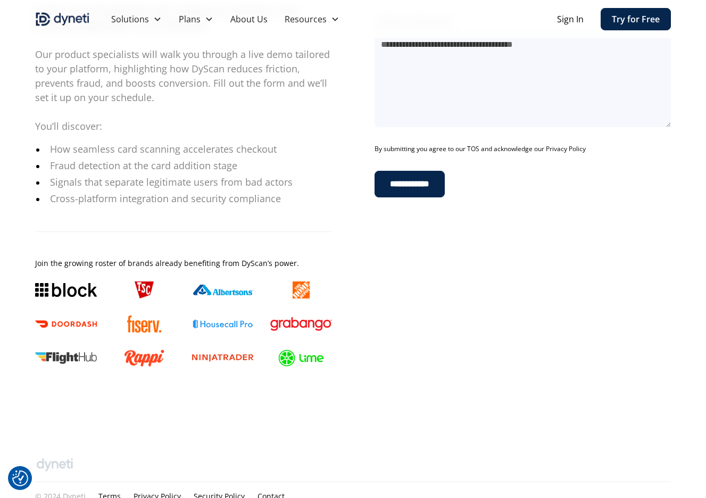
scroll to position [238, 0]
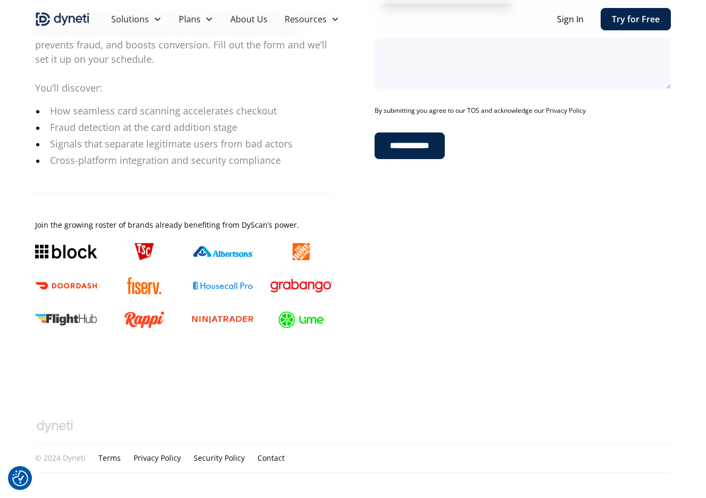
click at [428, 142] on input "**********" at bounding box center [410, 145] width 70 height 27
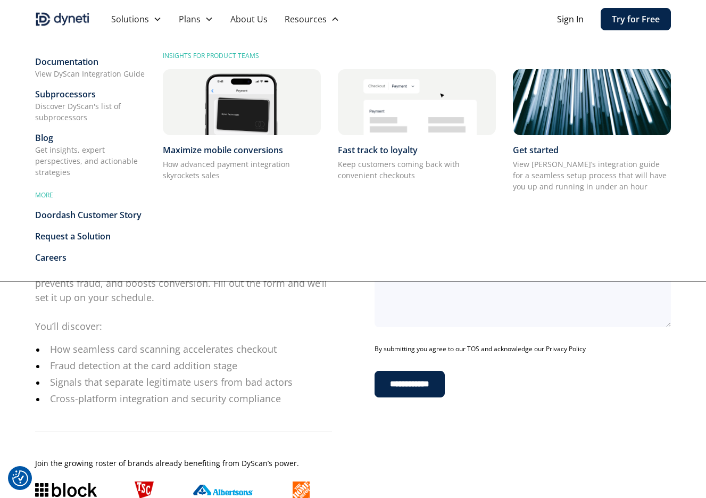
click at [80, 215] on div "Doordash Customer Story" at bounding box center [90, 215] width 111 height 13
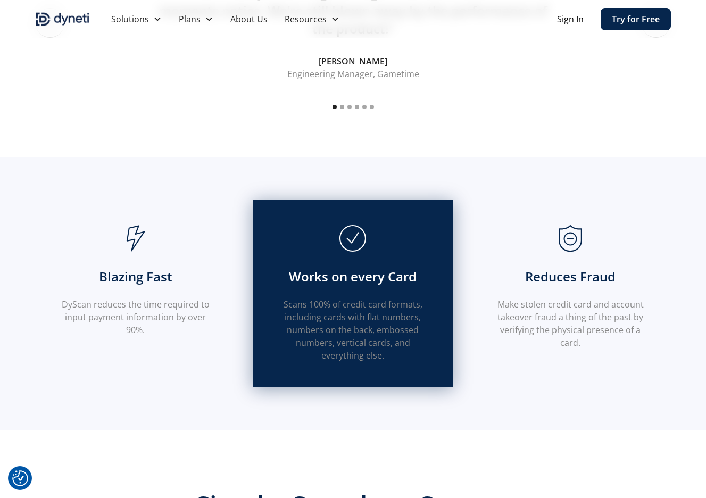
scroll to position [128, 0]
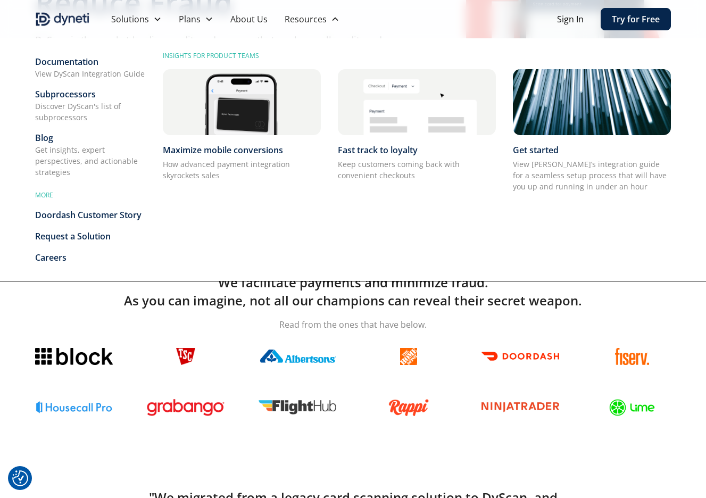
click at [285, 18] on div "Resources" at bounding box center [306, 19] width 42 height 13
click at [61, 94] on div "Subprocessors" at bounding box center [90, 94] width 111 height 13
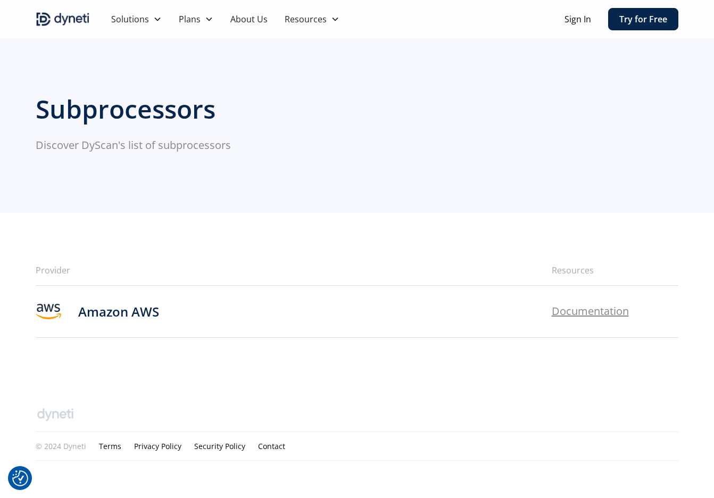
click at [52, 413] on img at bounding box center [55, 414] width 39 height 17
click at [565, 306] on h6 "Documentation" at bounding box center [615, 311] width 127 height 15
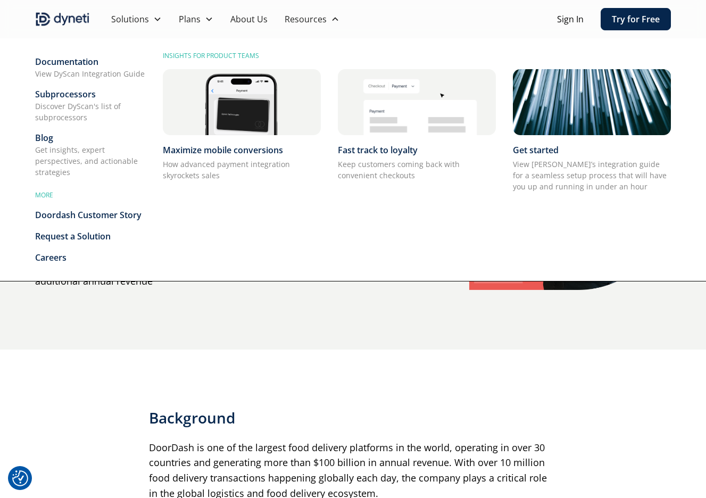
click at [74, 237] on div "Request a Solution" at bounding box center [90, 236] width 111 height 13
